Goal: Find specific page/section: Find specific page/section

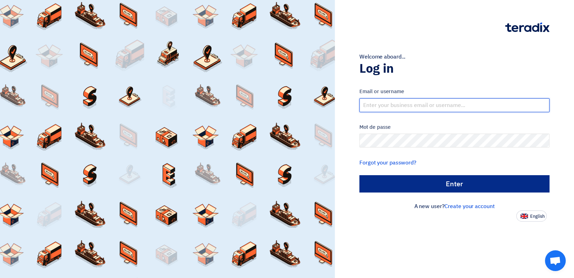
type input "[EMAIL_ADDRESS][DOMAIN_NAME]"
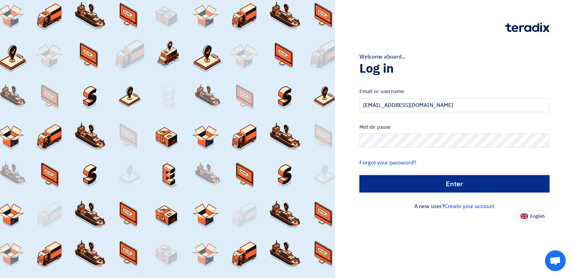
click at [444, 181] on input "الدخول" at bounding box center [454, 183] width 190 height 17
type input "Sign in"
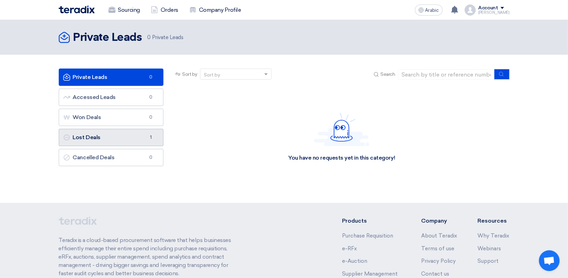
click at [108, 136] on link "Lost Deals Lost Deals 1" at bounding box center [111, 137] width 105 height 17
